Goal: Transaction & Acquisition: Purchase product/service

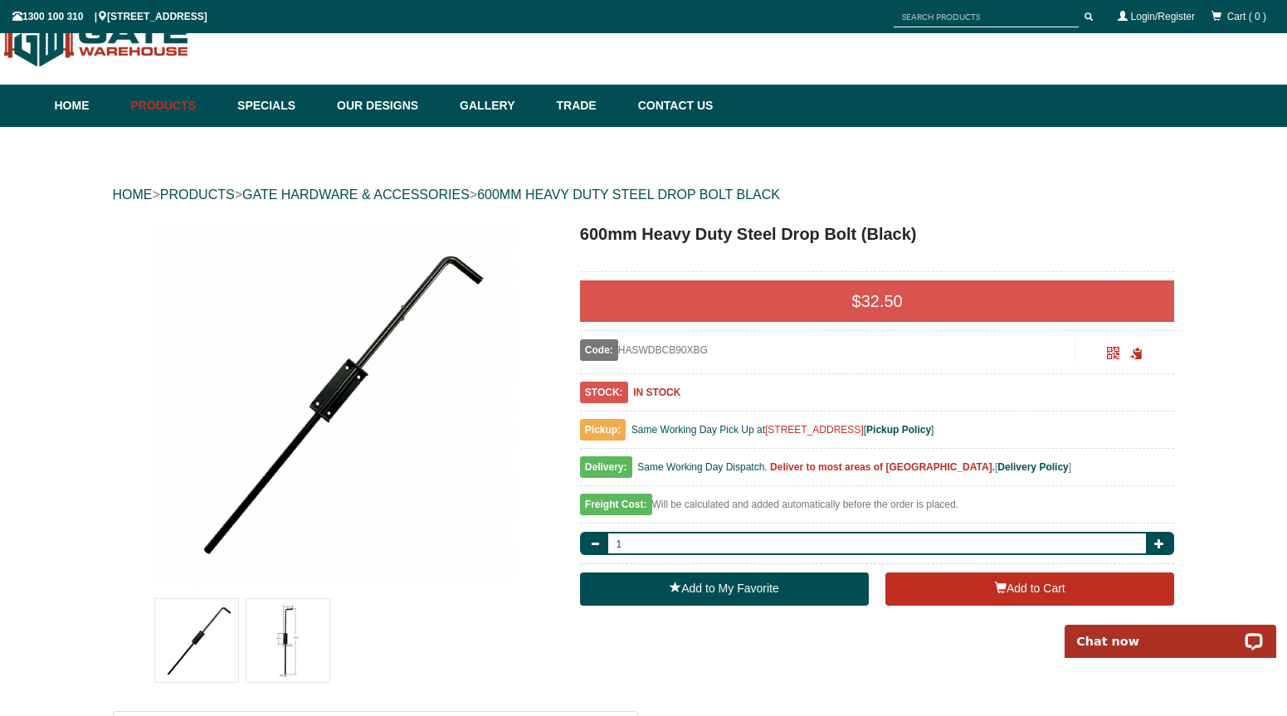
click at [296, 640] on img at bounding box center [287, 640] width 83 height 83
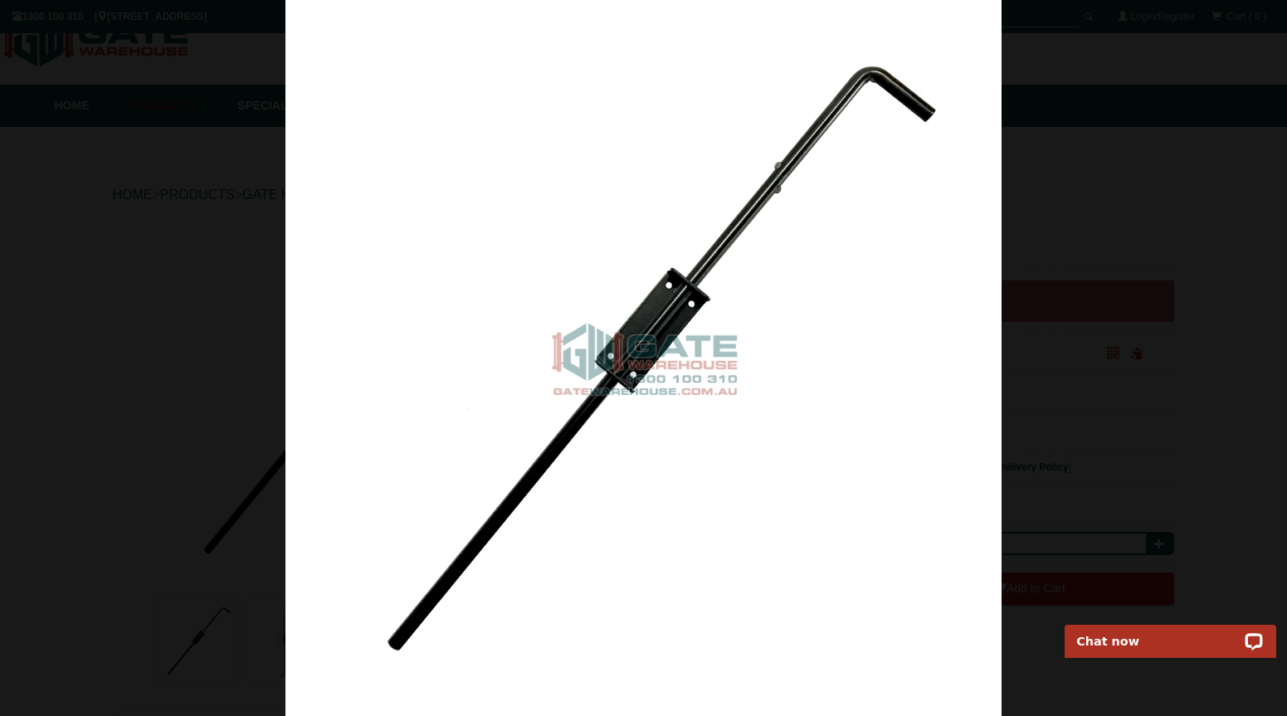
click at [133, 92] on div at bounding box center [643, 358] width 1287 height 716
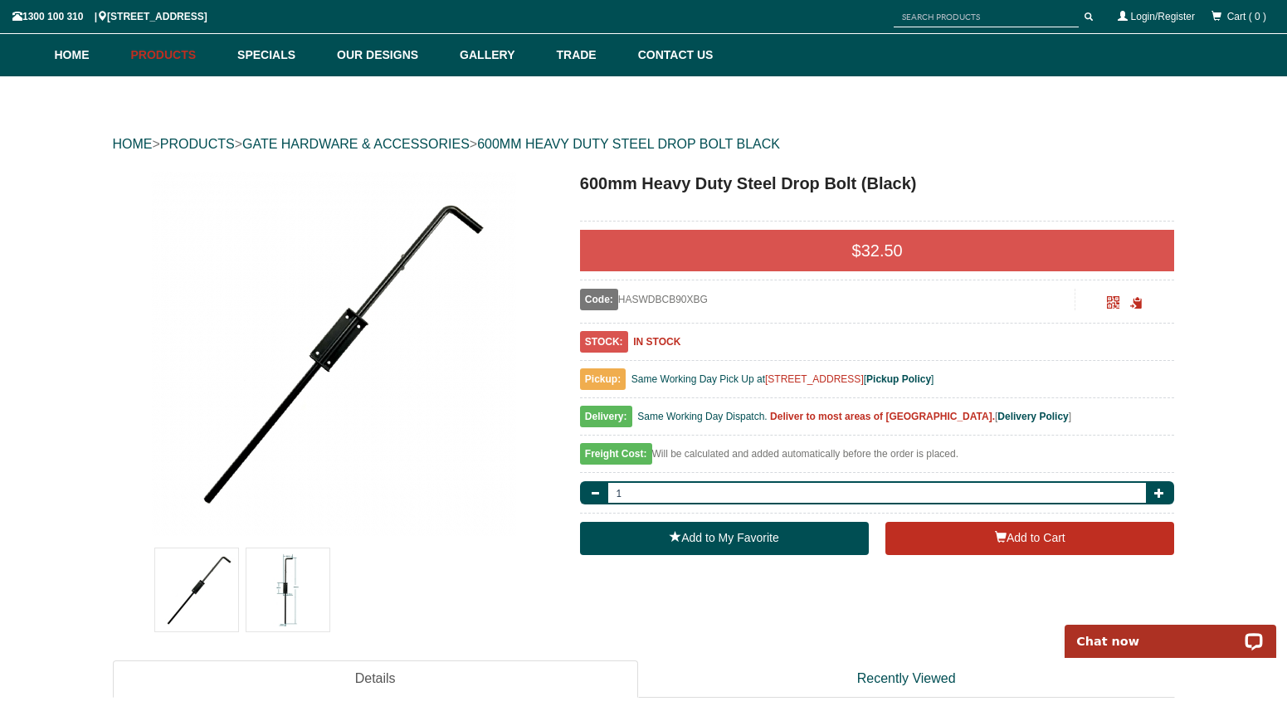
scroll to position [185, 0]
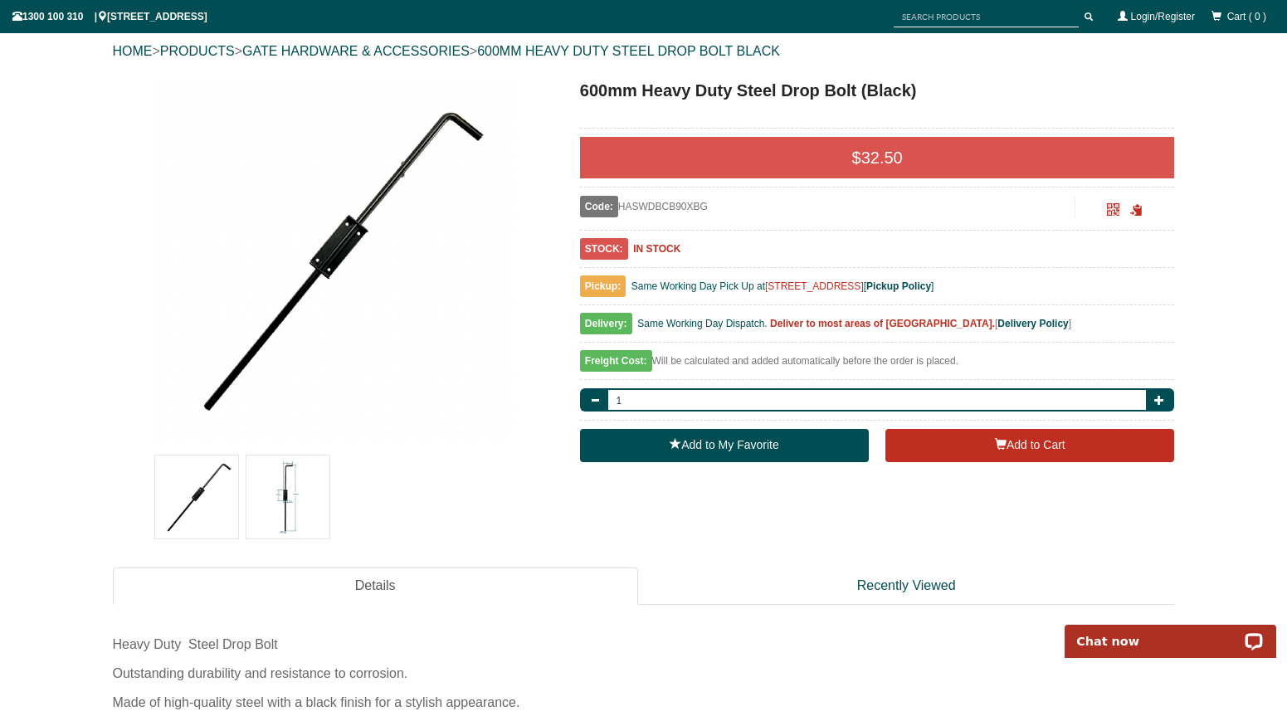
click at [290, 479] on img at bounding box center [287, 496] width 83 height 83
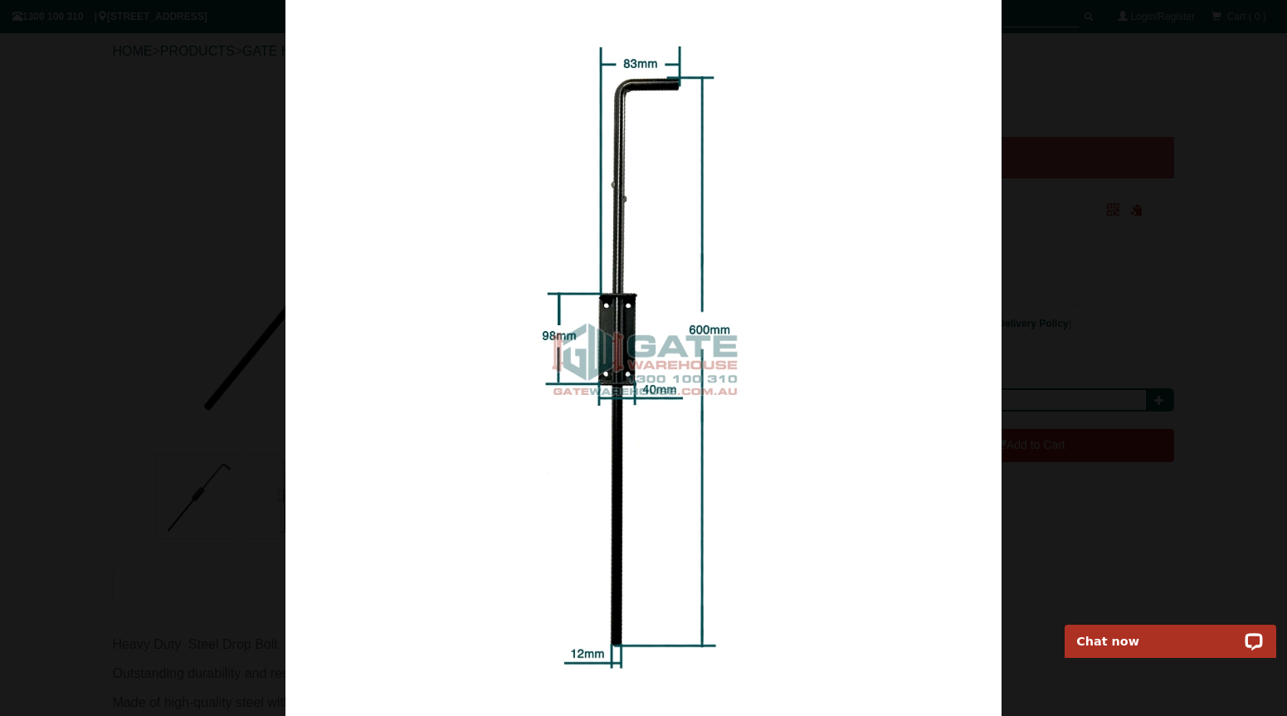
click at [1167, 108] on div at bounding box center [643, 358] width 1287 height 716
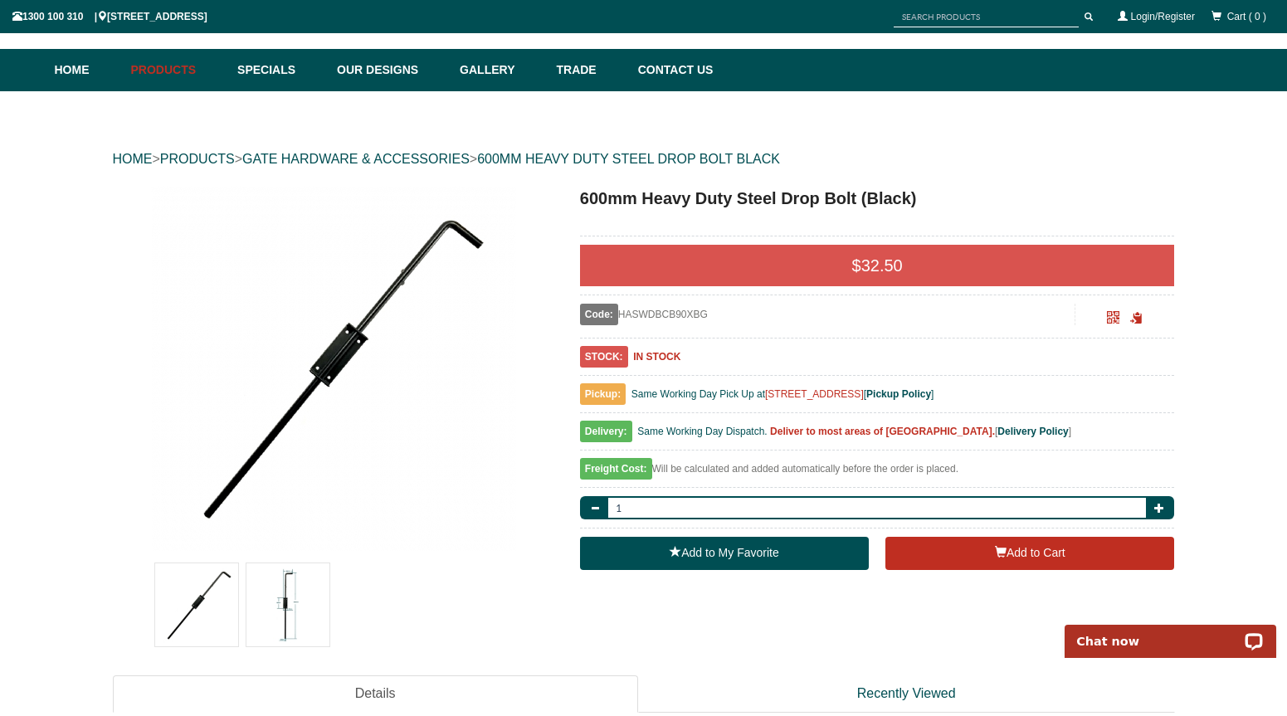
scroll to position [0, 0]
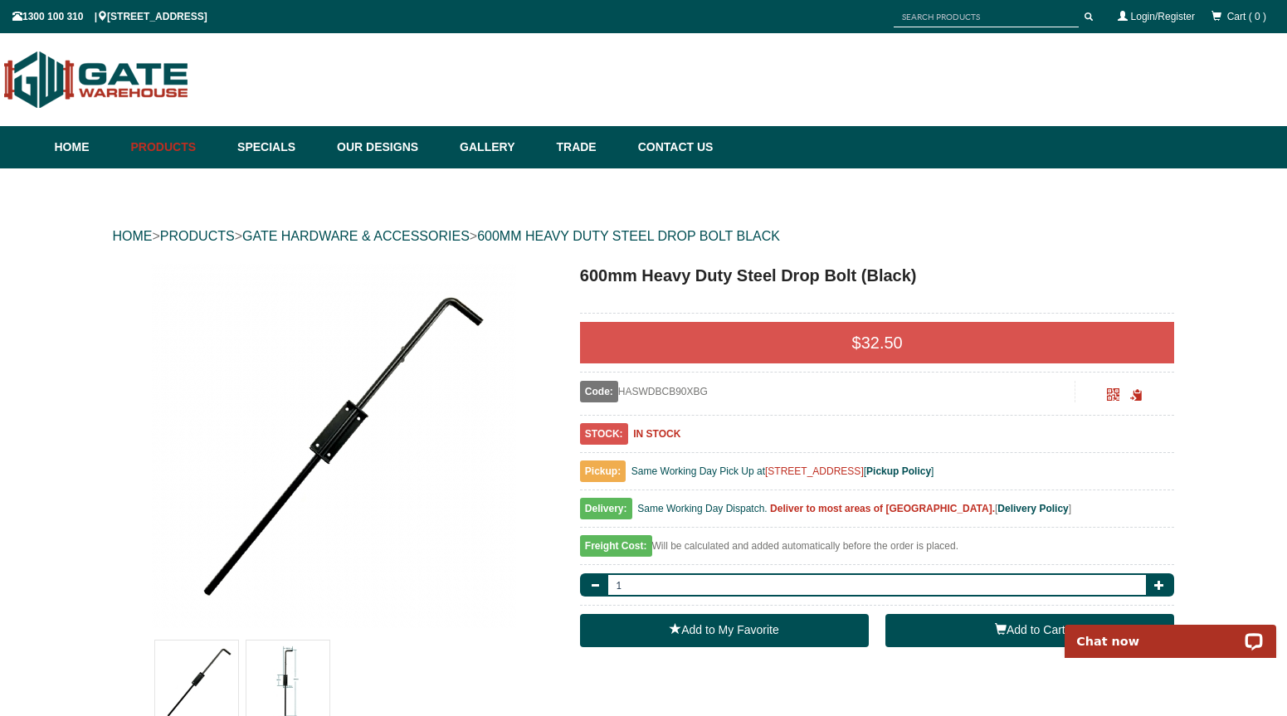
click at [1007, 626] on button "Add to Cart" at bounding box center [1029, 630] width 289 height 33
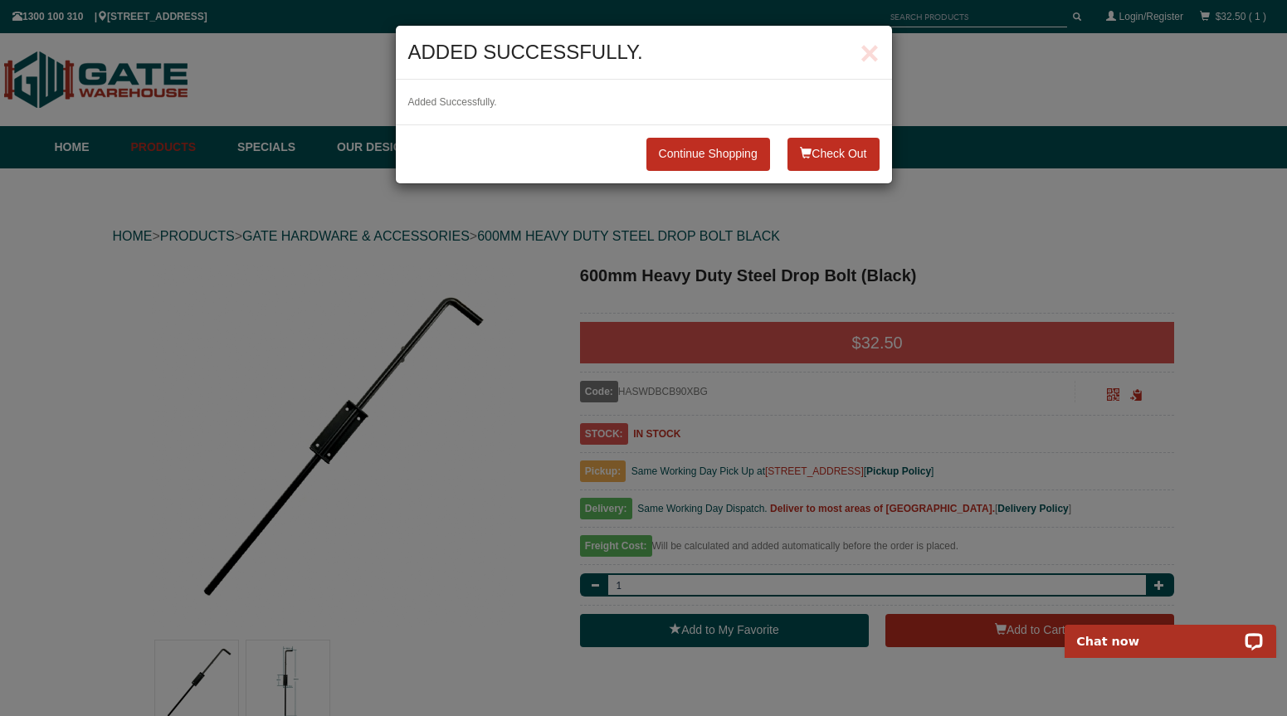
click at [837, 150] on button "Check Out" at bounding box center [832, 154] width 91 height 33
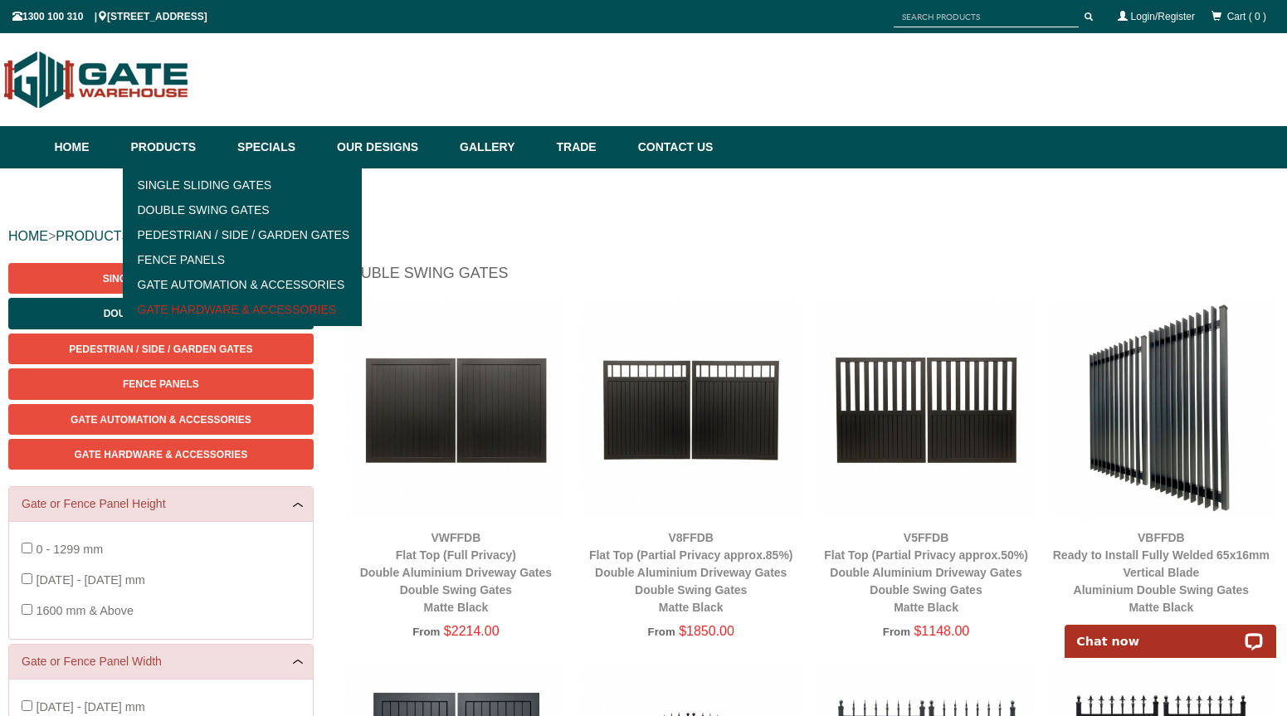
click at [197, 313] on link "Gate Hardware & Accessories" at bounding box center [243, 309] width 230 height 25
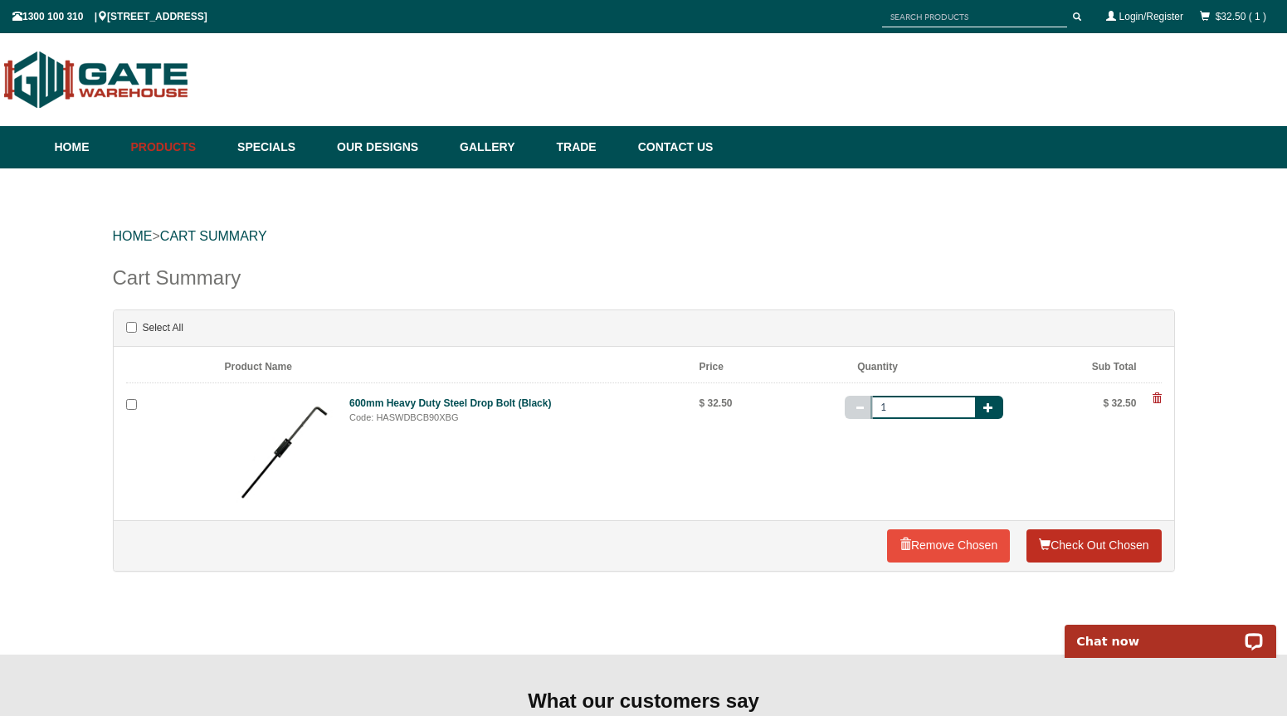
click at [1069, 545] on link "Check Out Chosen" at bounding box center [1093, 545] width 134 height 33
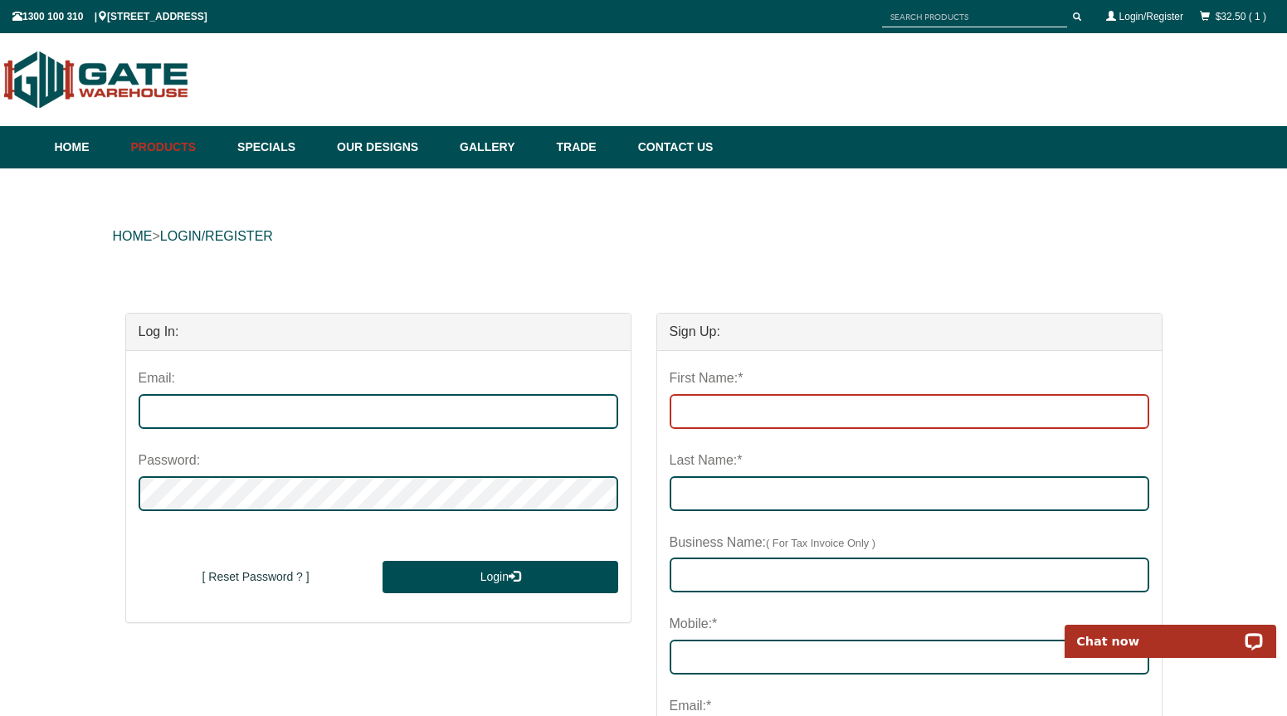
click at [771, 418] on input "First Name:*" at bounding box center [908, 411] width 479 height 35
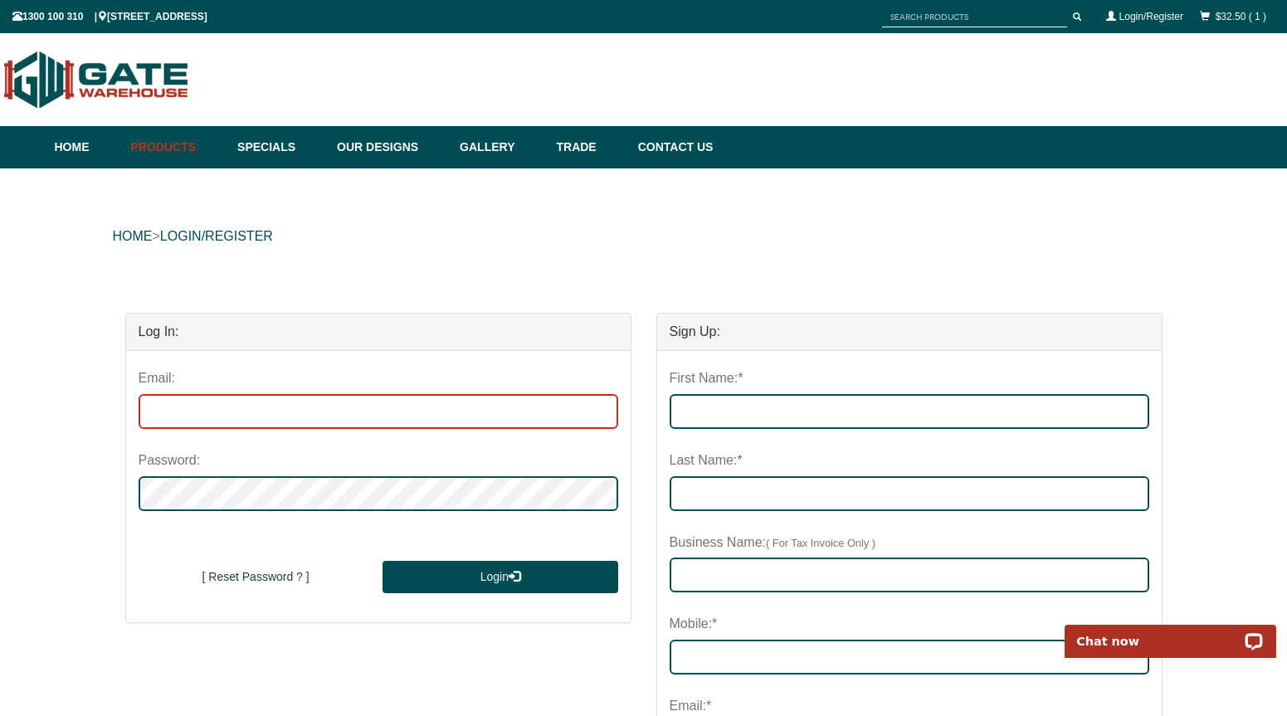
click at [341, 416] on input "email" at bounding box center [378, 411] width 479 height 35
type input "[PERSON_NAME][EMAIL_ADDRESS][DOMAIN_NAME]"
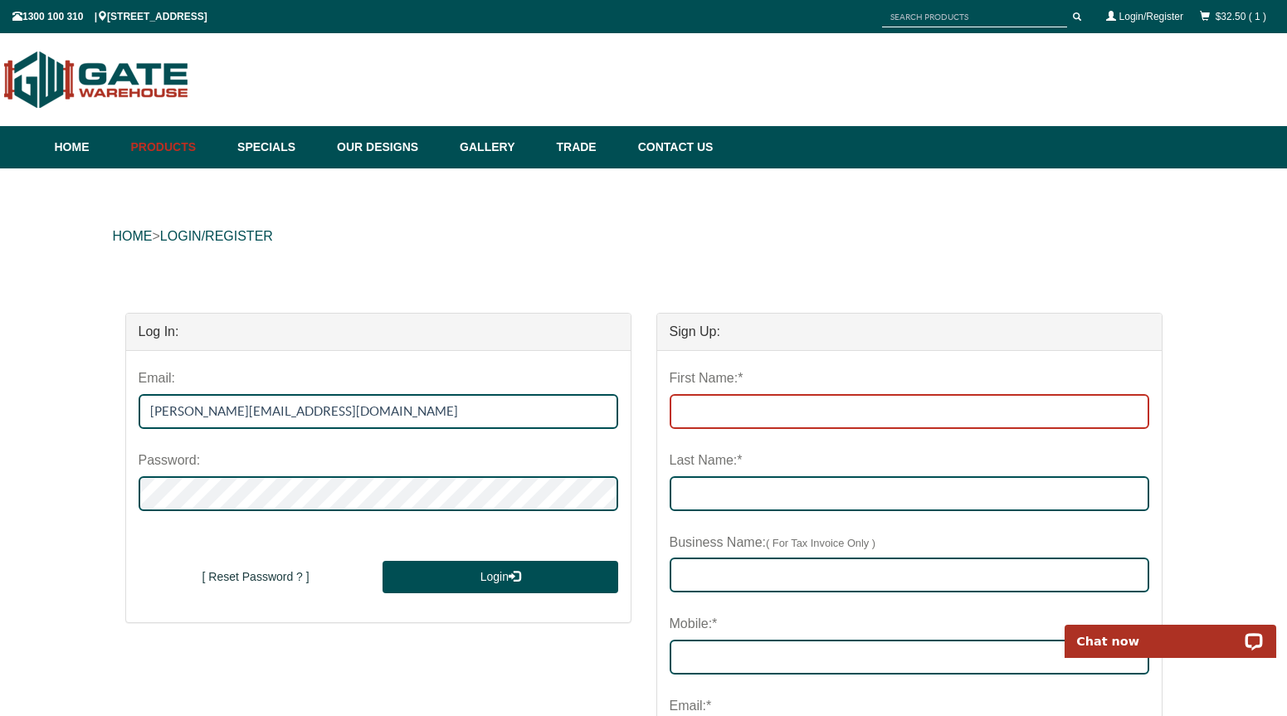
click at [737, 415] on input "First Name:*" at bounding box center [908, 411] width 479 height 35
click at [713, 411] on input "First Name:*" at bounding box center [908, 411] width 479 height 35
type input "[PERSON_NAME]"
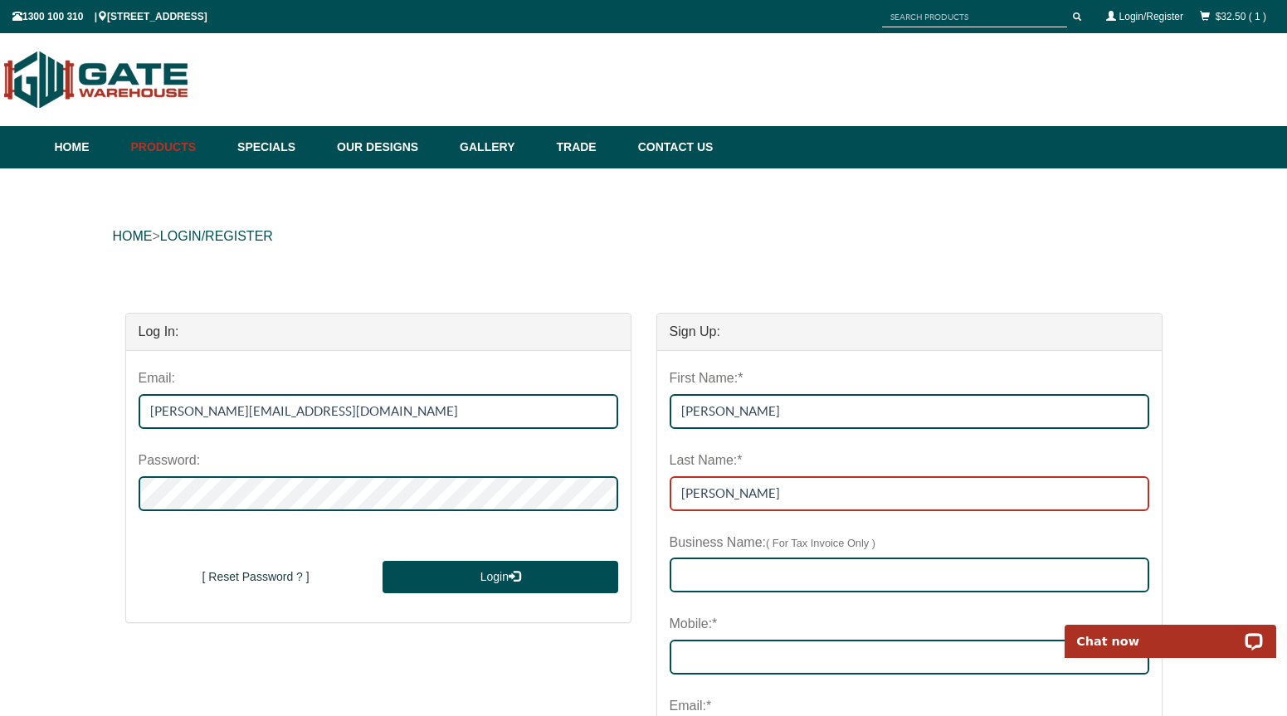
type input "[PERSON_NAME]"
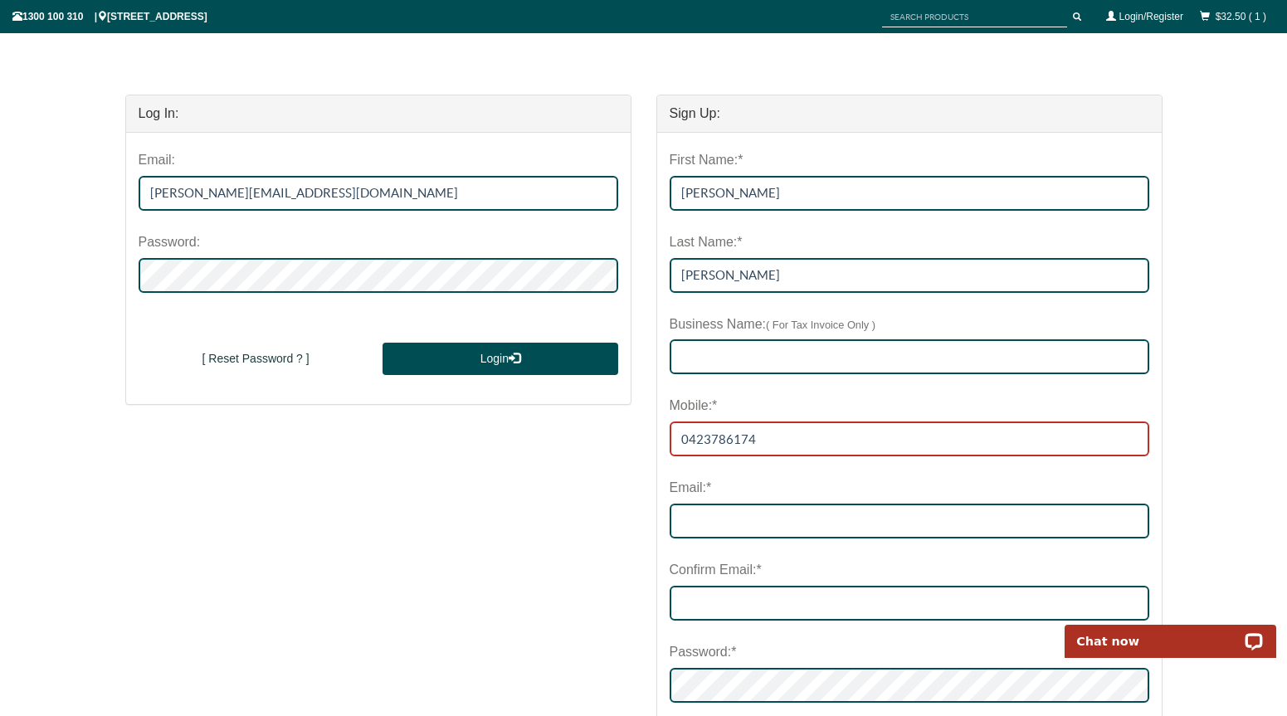
scroll to position [231, 0]
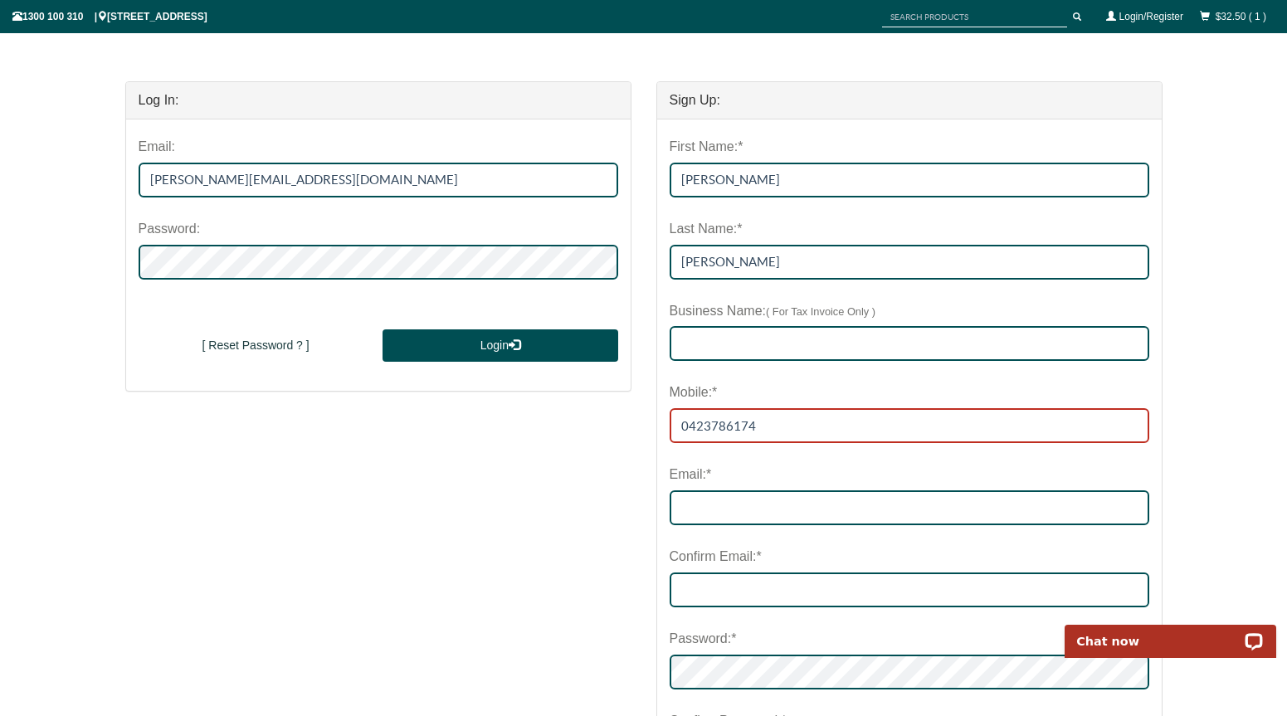
type input "0423786174"
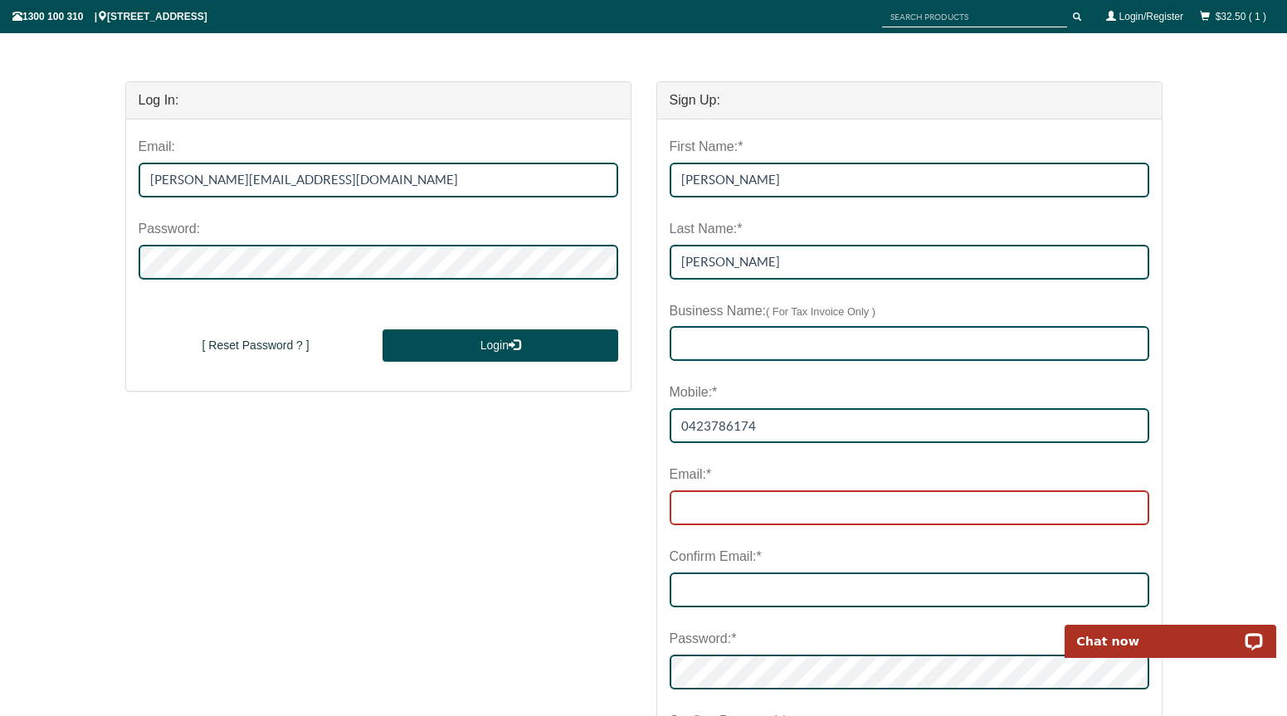
click at [736, 503] on input "email" at bounding box center [908, 507] width 479 height 35
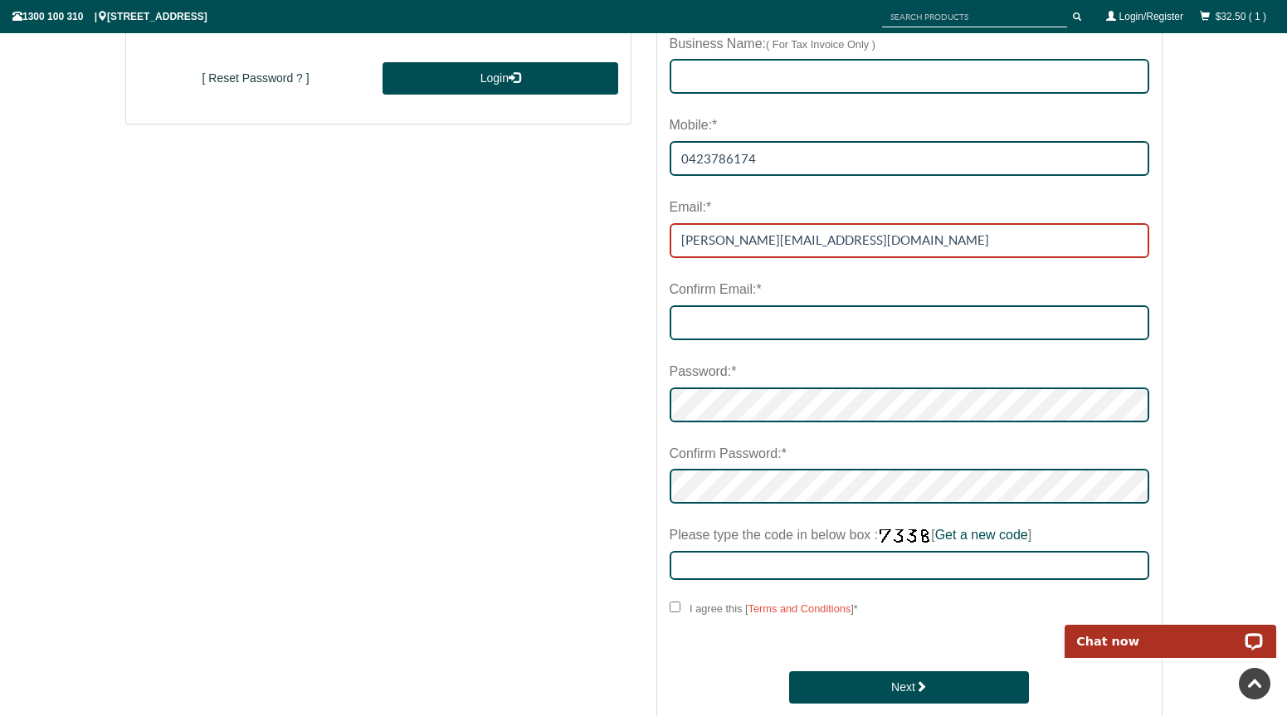
type input "[PERSON_NAME][EMAIL_ADDRESS][DOMAIN_NAME]"
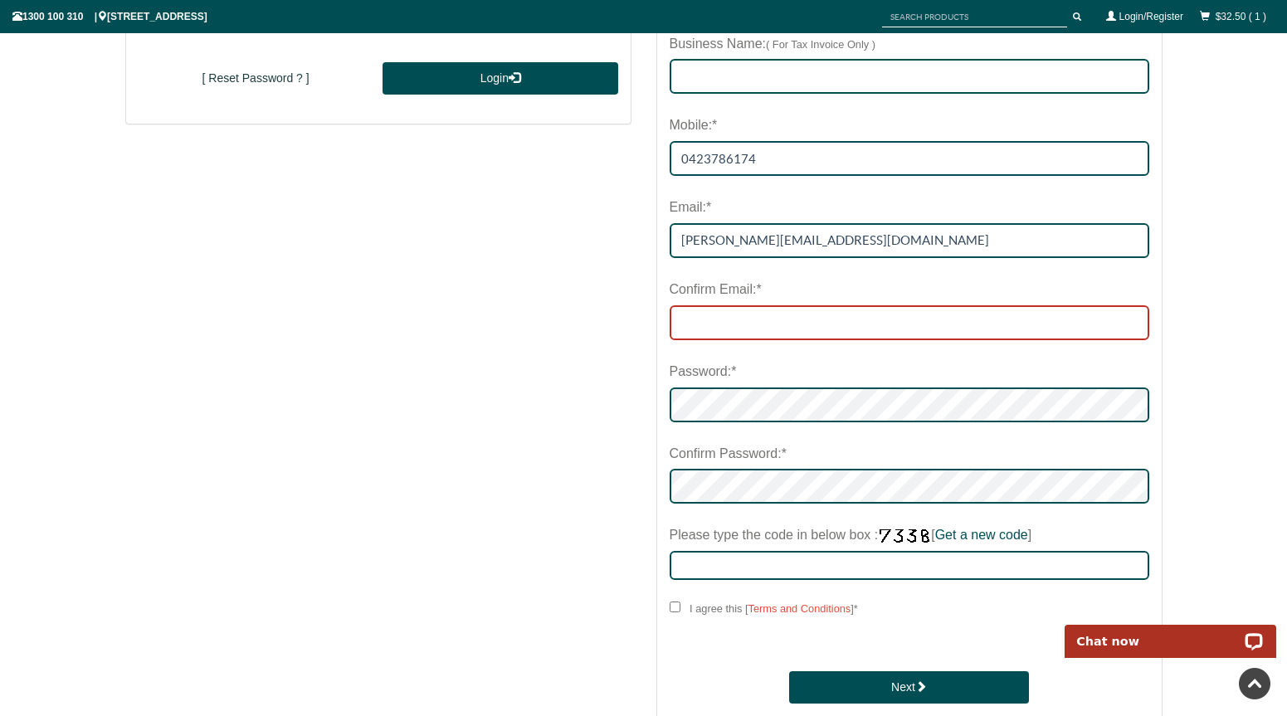
click at [750, 318] on input "Confirm Email:*" at bounding box center [908, 322] width 479 height 35
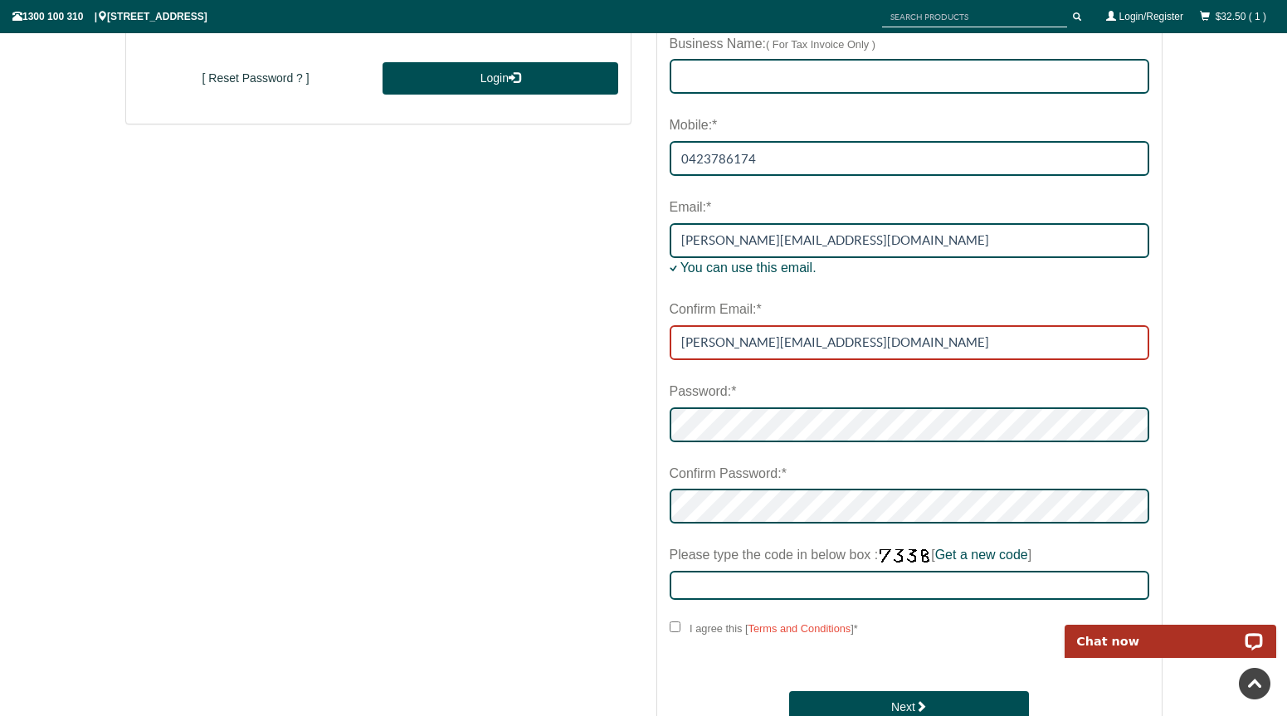
type input "[PERSON_NAME][EMAIL_ADDRESS][DOMAIN_NAME]"
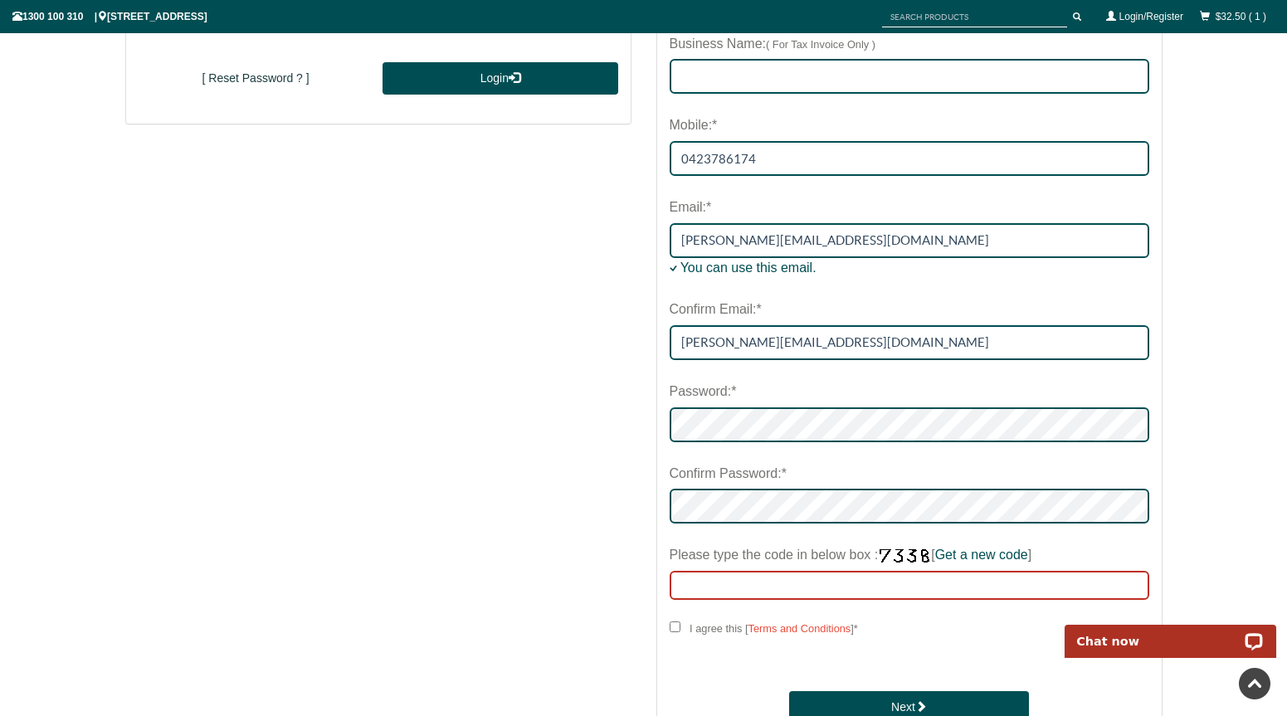
click at [829, 581] on input "Please type the code in below box : [ Get a new code ]" at bounding box center [908, 585] width 479 height 29
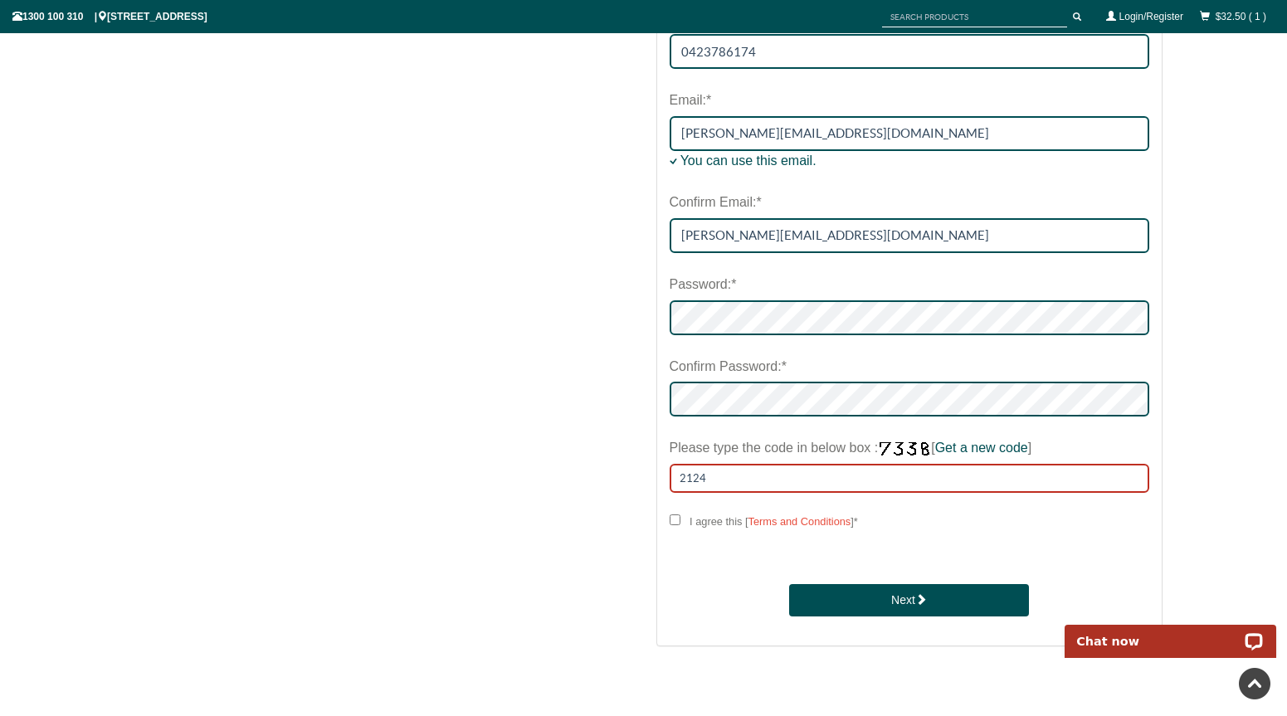
scroll to position [786, 0]
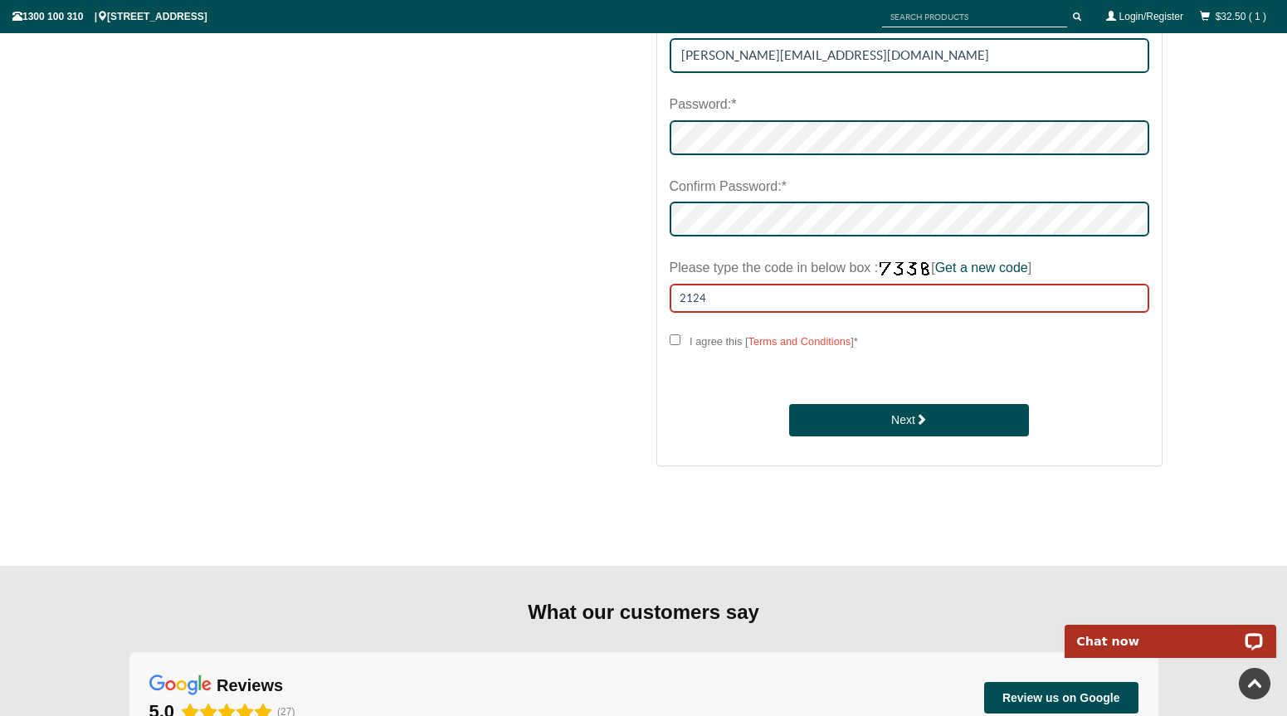
type input "2124"
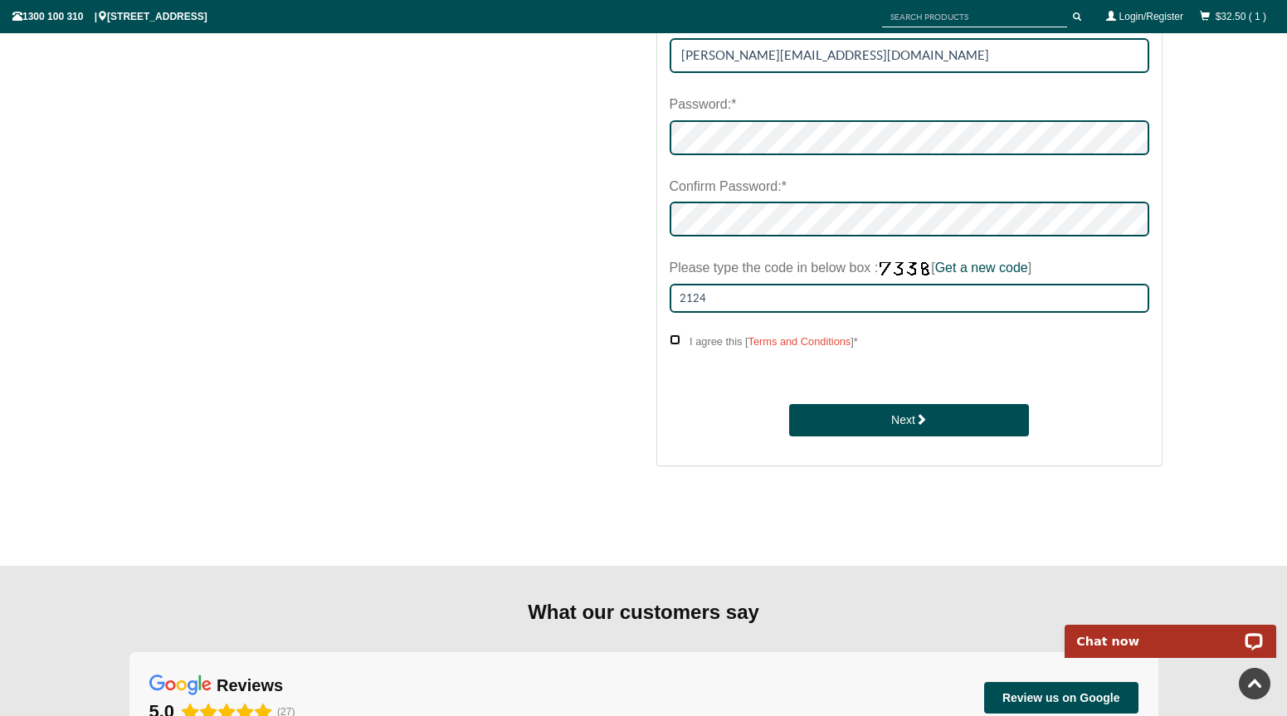
click at [673, 338] on input "I agree this [ Terms and Conditions ] *" at bounding box center [674, 339] width 11 height 11
checkbox input "****"
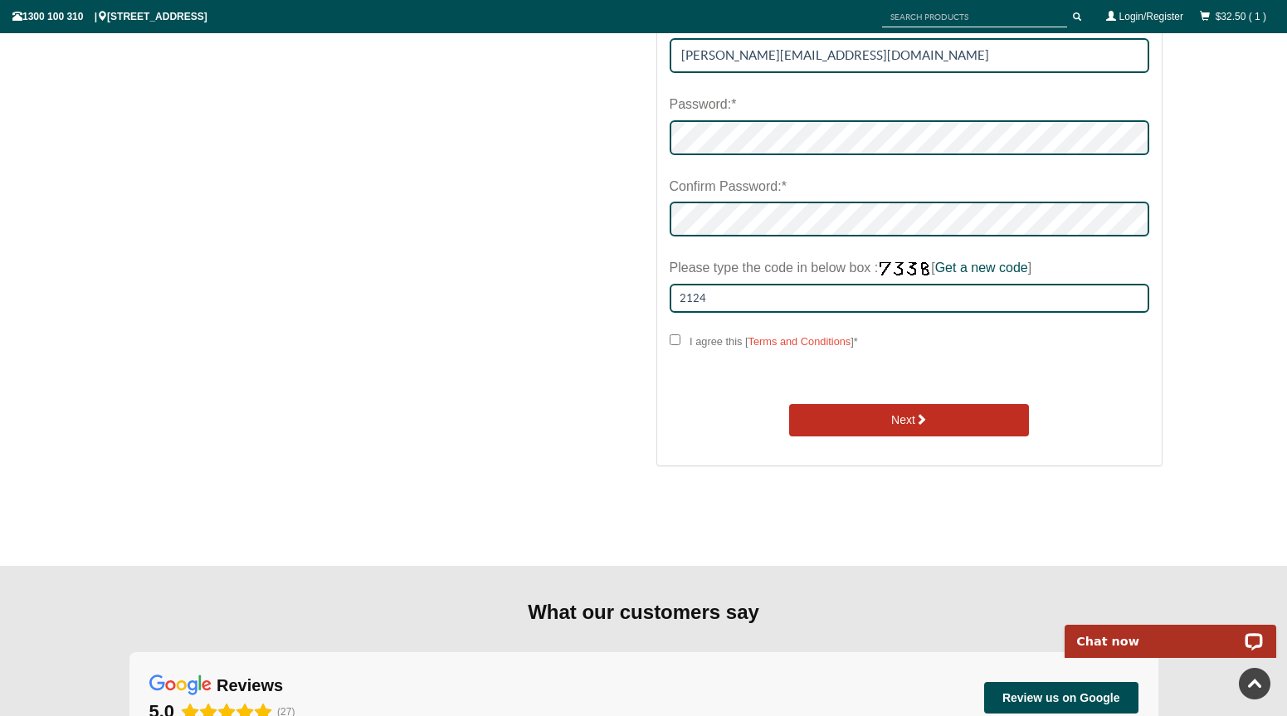
click at [830, 430] on button "Next" at bounding box center [909, 420] width 240 height 33
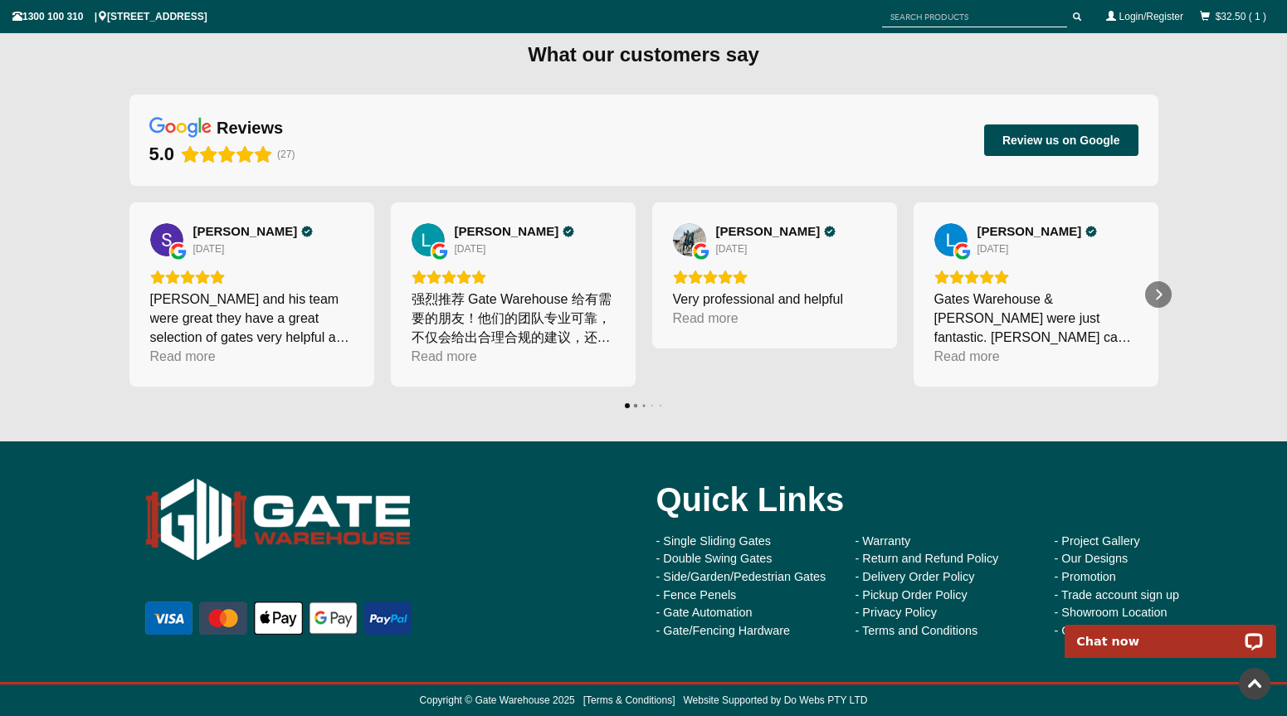
scroll to position [396, 0]
